Goal: Navigation & Orientation: Find specific page/section

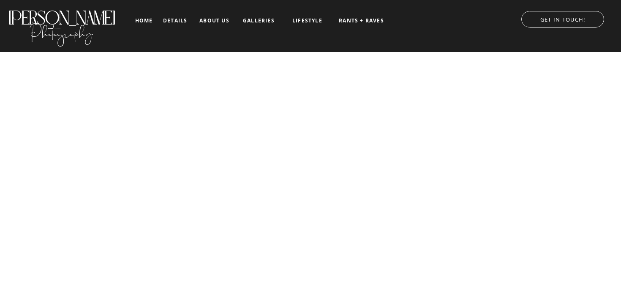
click at [364, 19] on nav "RANTS + RAVES" at bounding box center [361, 21] width 47 height 6
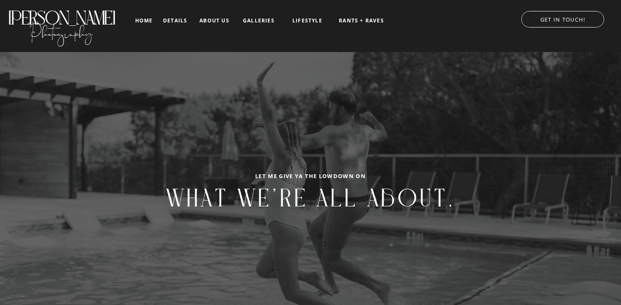
click at [172, 21] on nav "details" at bounding box center [175, 20] width 24 height 5
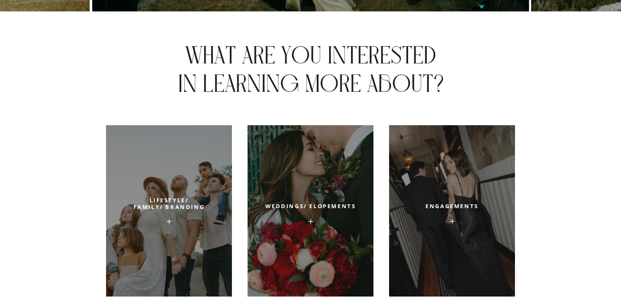
scroll to position [2828, 0]
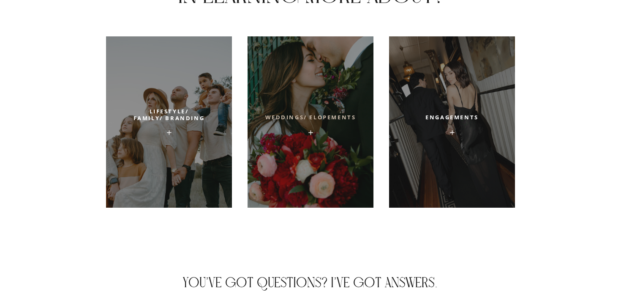
click at [306, 115] on h2 "weddings/ Elopements" at bounding box center [310, 121] width 97 height 14
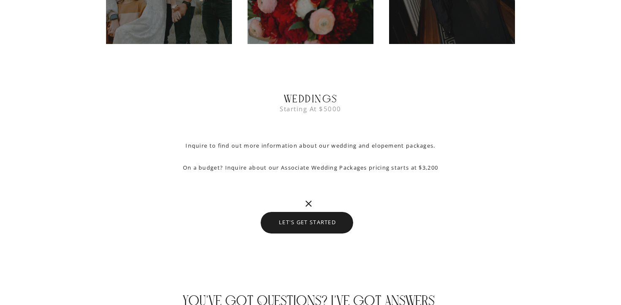
scroll to position [3081, 0]
